Goal: Task Accomplishment & Management: Use online tool/utility

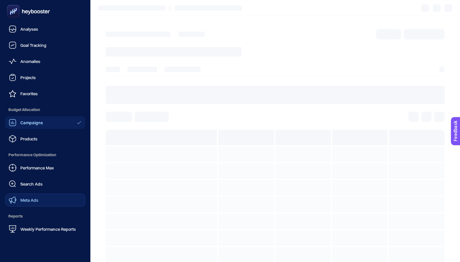
click at [41, 202] on link "Meta Ads" at bounding box center [45, 200] width 80 height 13
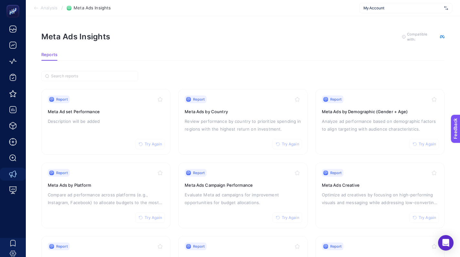
click at [388, 7] on span "My Account" at bounding box center [402, 7] width 78 height 5
type input "koç"
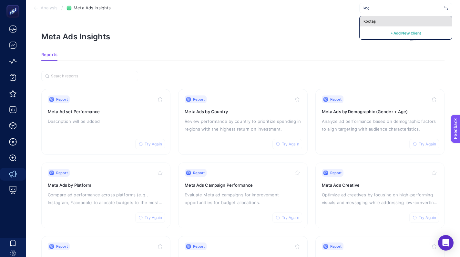
click at [378, 24] on div "Koçtaş" at bounding box center [405, 21] width 92 height 10
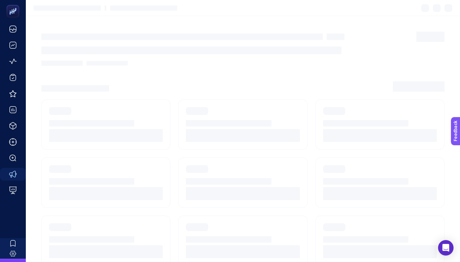
click at [257, 94] on article at bounding box center [243, 206] width 434 height 381
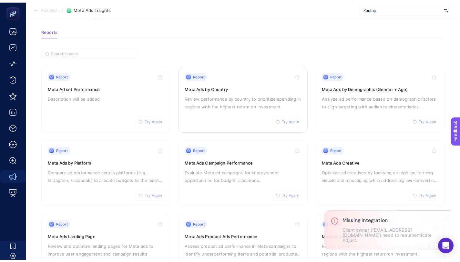
scroll to position [26, 0]
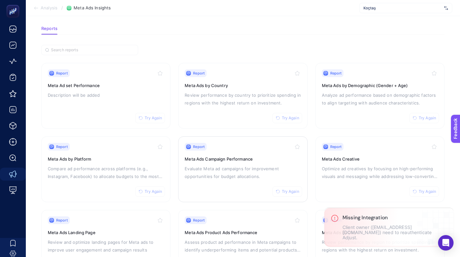
click at [282, 185] on div "Report Try Again Meta Ads Campaign Performance Evaluate Meta ad campaigns for i…" at bounding box center [242, 169] width 116 height 53
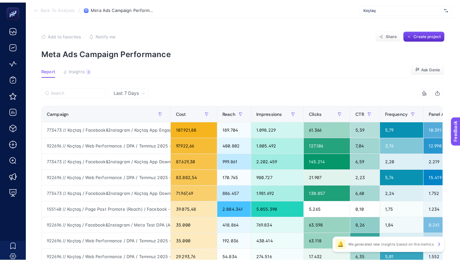
scroll to position [26, 0]
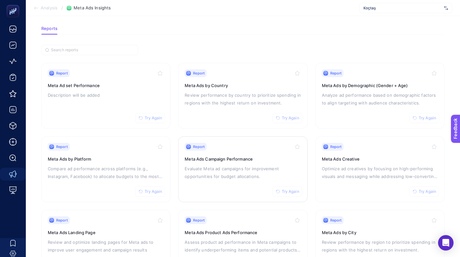
click at [289, 189] on span "Try Again" at bounding box center [290, 191] width 17 height 5
click at [270, 169] on p "Evaluate Meta ad campaigns for improvement opportunities for budget allocations." at bounding box center [242, 172] width 116 height 15
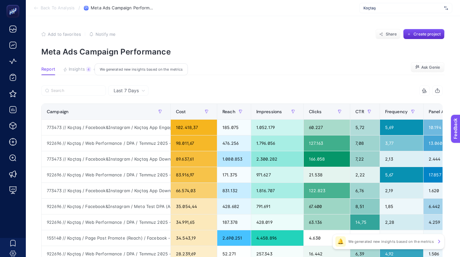
click at [83, 72] on span "Insights" at bounding box center [77, 69] width 16 height 5
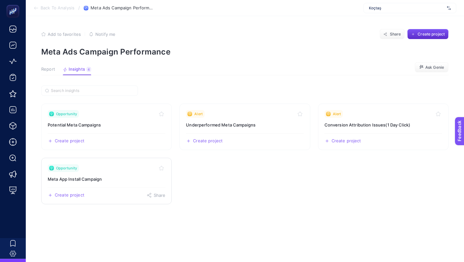
click at [119, 169] on div "Opportunity" at bounding box center [107, 168] width 118 height 8
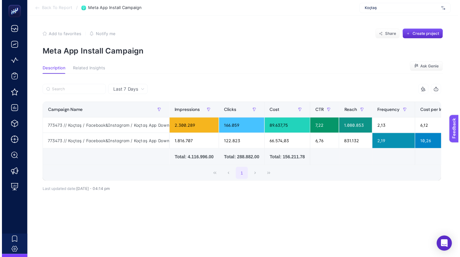
scroll to position [0, 99]
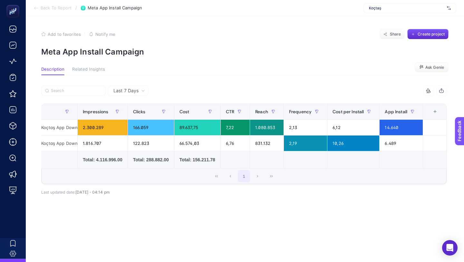
click at [96, 49] on p "Meta App Install Campaign" at bounding box center [245, 51] width 408 height 9
copy article "Meta App Install Campaign"
